Goal: Task Accomplishment & Management: Use online tool/utility

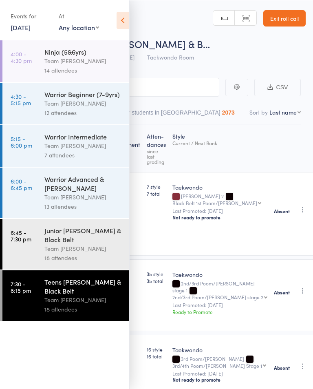
click at [28, 31] on link "14 Aug, 2025" at bounding box center [21, 26] width 20 height 9
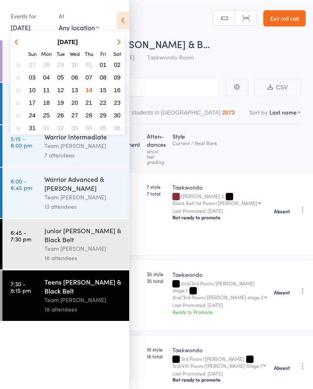
click at [104, 92] on span "15" at bounding box center [103, 89] width 7 height 7
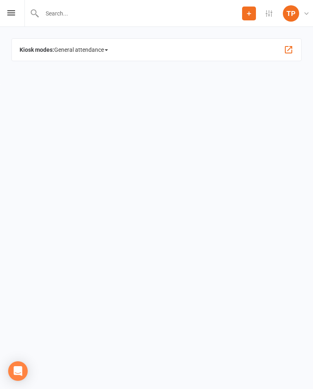
click at [14, 14] on icon at bounding box center [11, 12] width 8 height 5
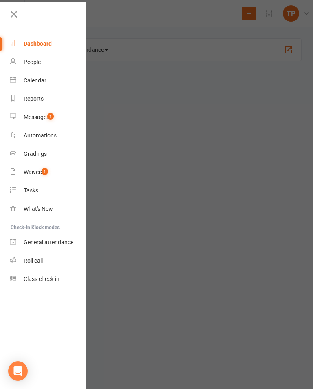
click at [39, 82] on div "Calendar" at bounding box center [35, 80] width 23 height 7
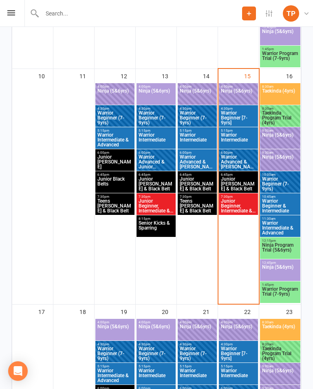
scroll to position [582, 0]
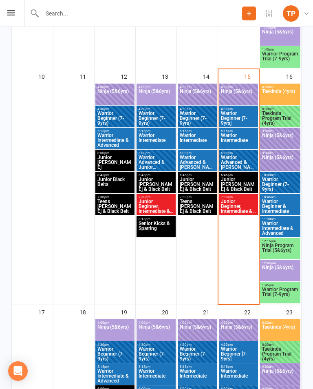
click at [281, 250] on span "Ninja Program Trial (5&6yrs)" at bounding box center [280, 250] width 37 height 15
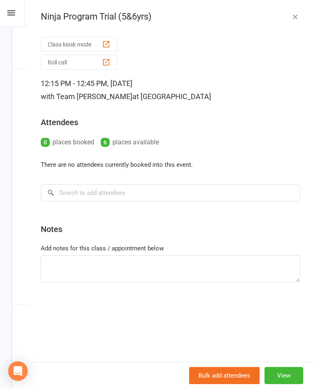
click at [293, 18] on icon "button" at bounding box center [295, 17] width 8 height 8
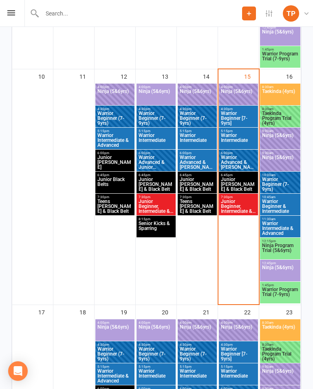
click at [285, 296] on span "Warrior Program Trial (7-9yrs)" at bounding box center [280, 294] width 37 height 15
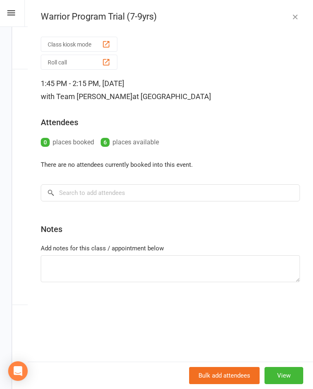
click at [295, 16] on icon "button" at bounding box center [295, 17] width 8 height 8
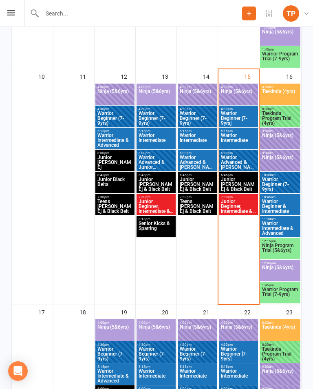
click at [281, 116] on span "Taekinda Program Trial (4yrs)" at bounding box center [280, 118] width 37 height 15
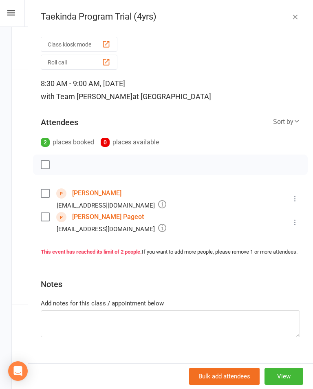
click at [293, 15] on icon "button" at bounding box center [295, 17] width 8 height 8
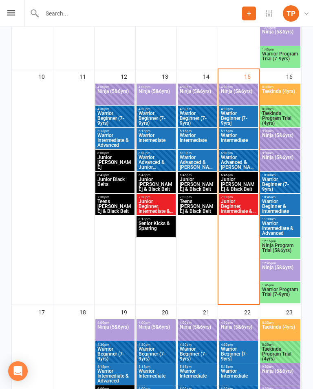
click at [237, 91] on span "Ninja (5&6yrs)" at bounding box center [239, 96] width 36 height 15
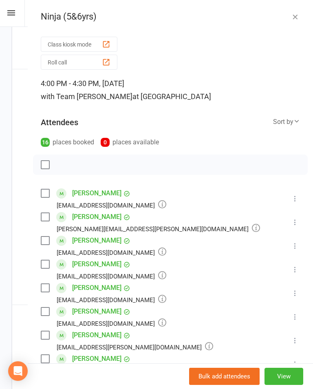
click at [105, 63] on div "button" at bounding box center [106, 62] width 9 height 9
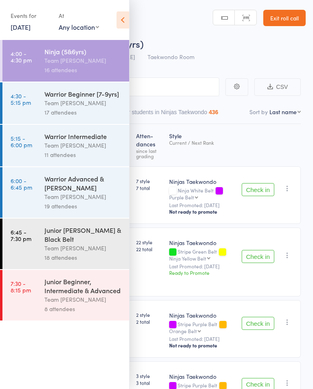
click at [282, 111] on select "First name Last name Birthday [DATE]? Behind on payments? Check in time Next pa…" at bounding box center [285, 112] width 31 height 8
select select "10"
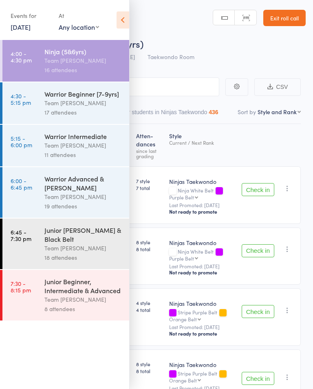
click at [121, 19] on icon at bounding box center [123, 19] width 13 height 17
